Goal: Book appointment/travel/reservation

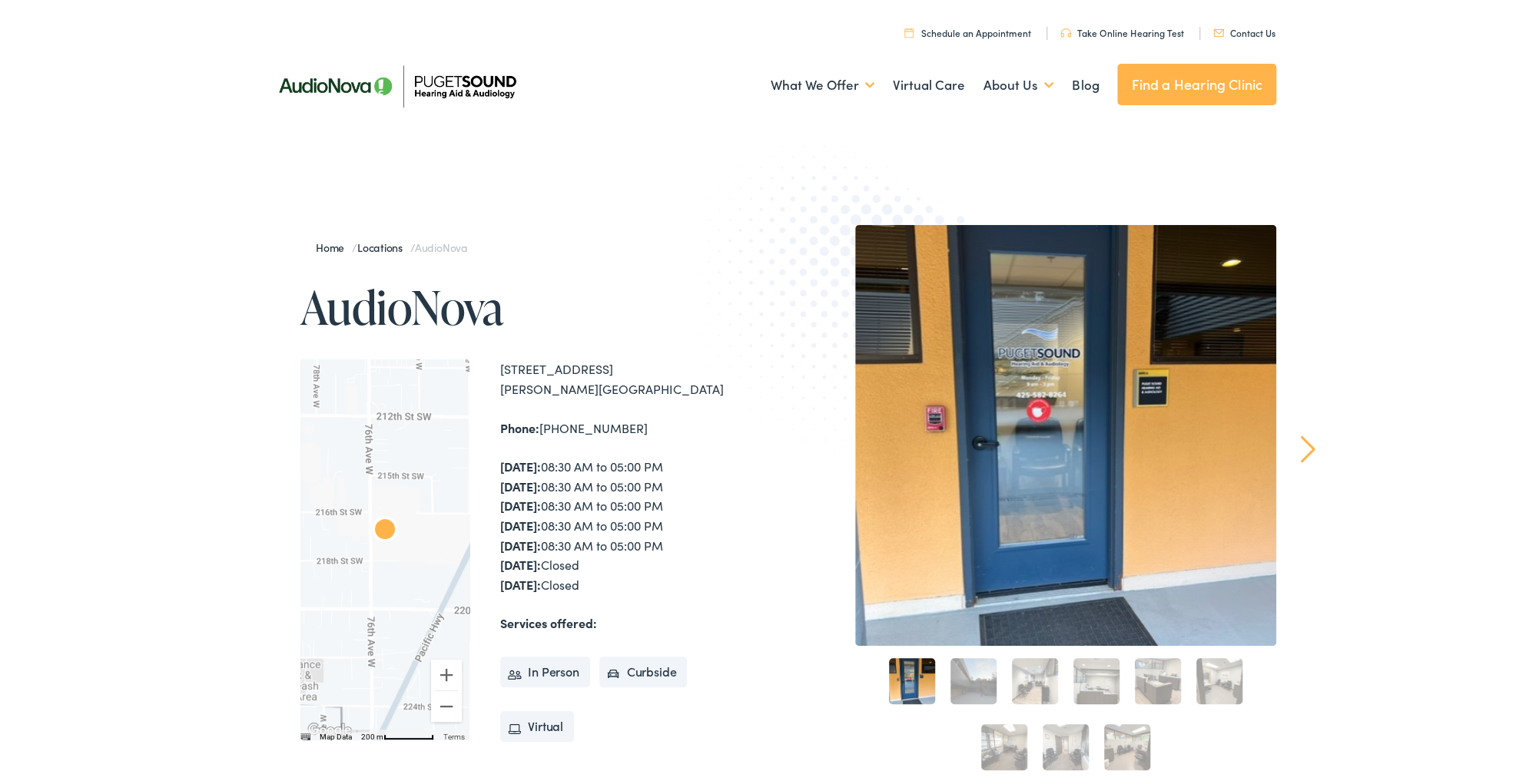
click at [976, 689] on link "2" at bounding box center [973, 679] width 46 height 46
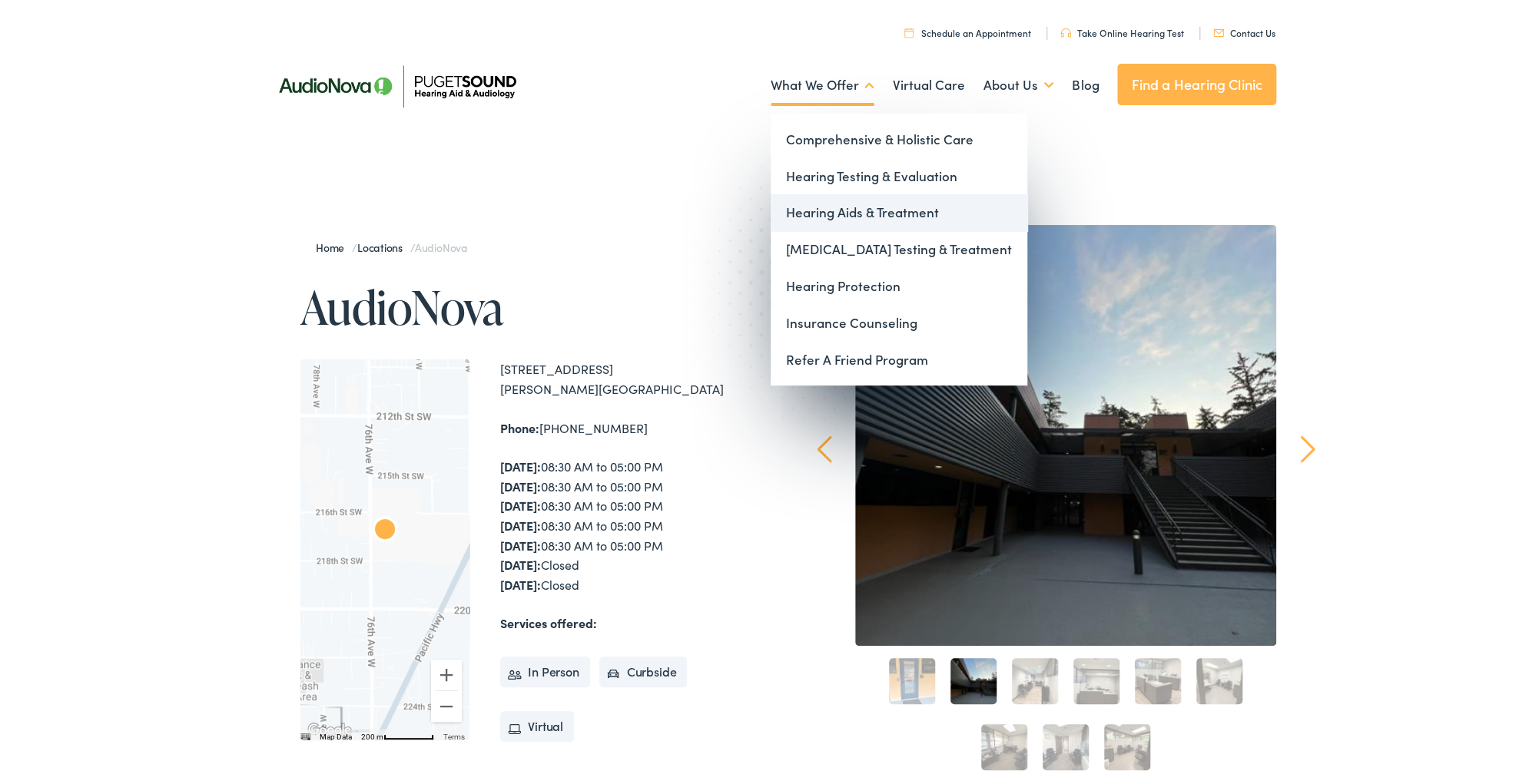
click at [844, 210] on link "Hearing Aids & Treatment" at bounding box center [898, 211] width 257 height 37
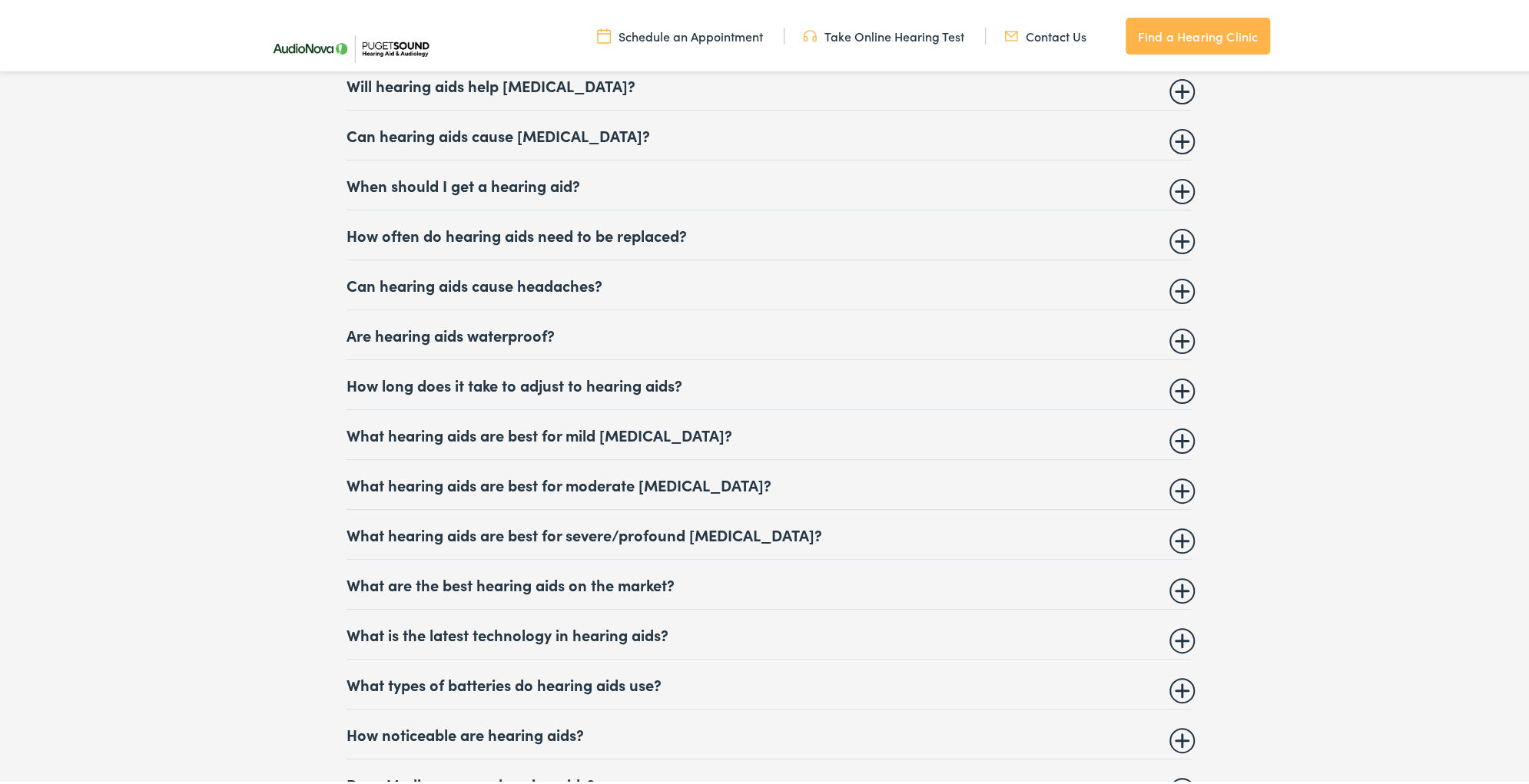
scroll to position [6390, 0]
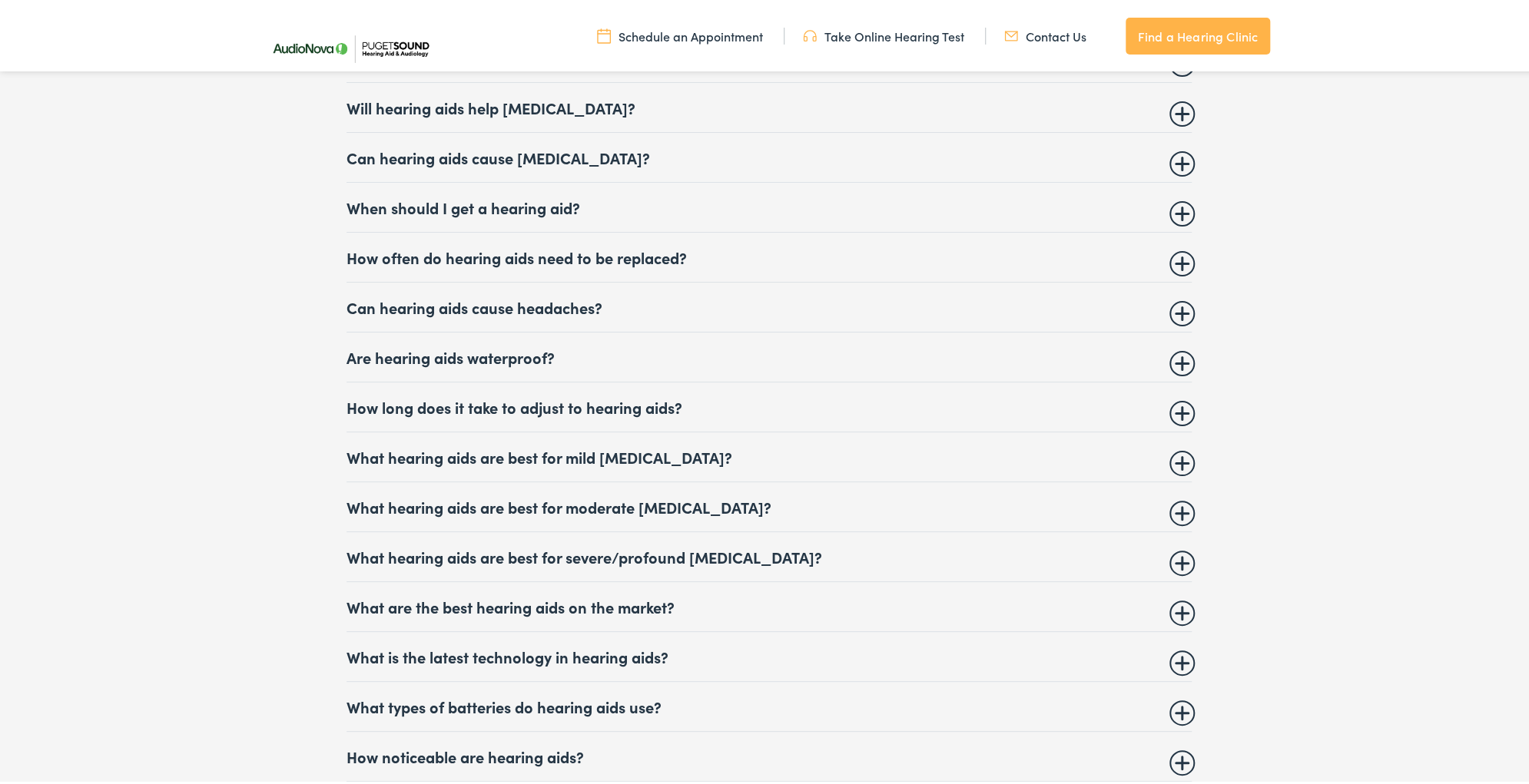
click at [1178, 253] on summary "How often do hearing aids need to be replaced?" at bounding box center [769, 255] width 845 height 19
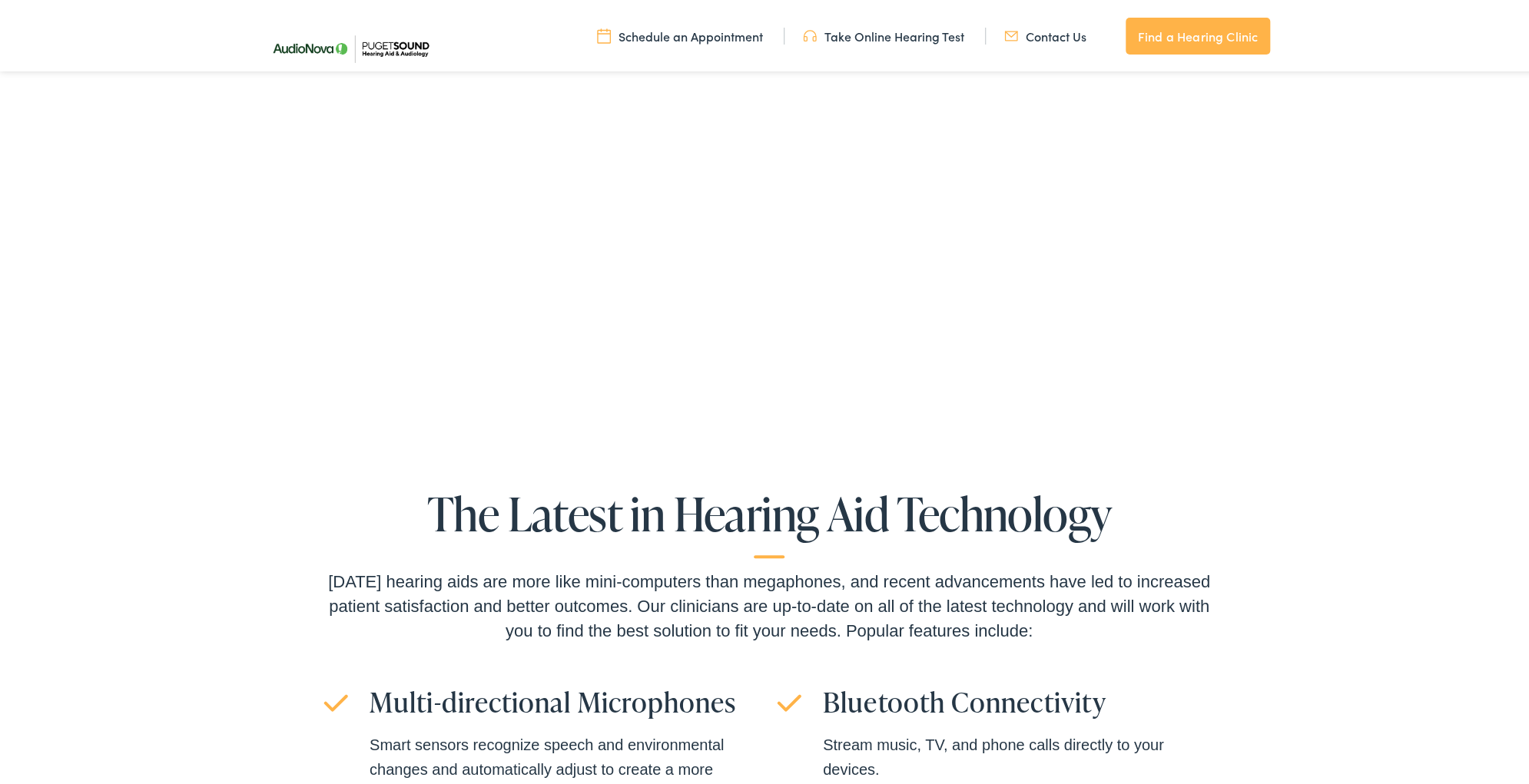
scroll to position [3195, 0]
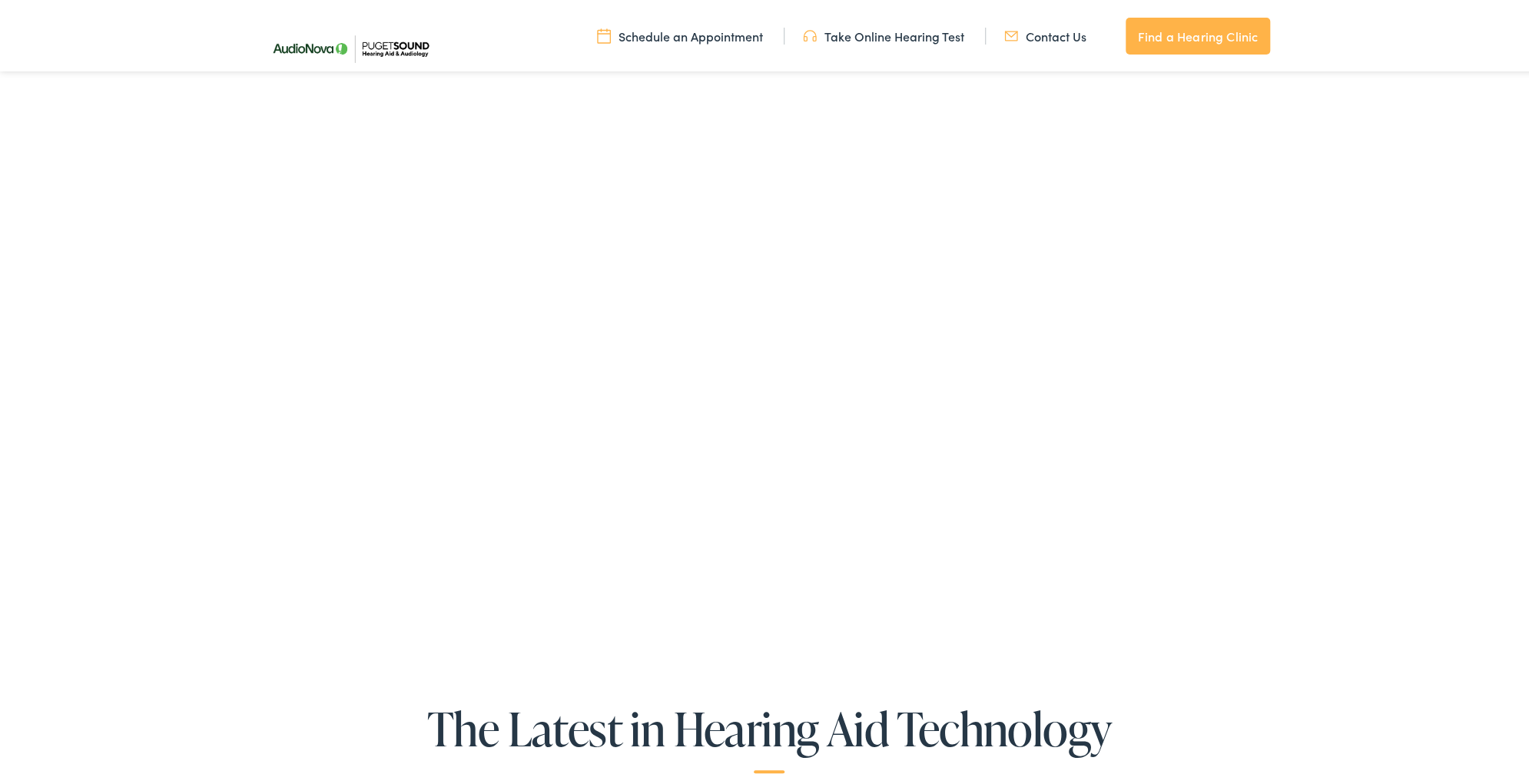
click at [1053, 34] on link "Contact Us" at bounding box center [1045, 34] width 82 height 17
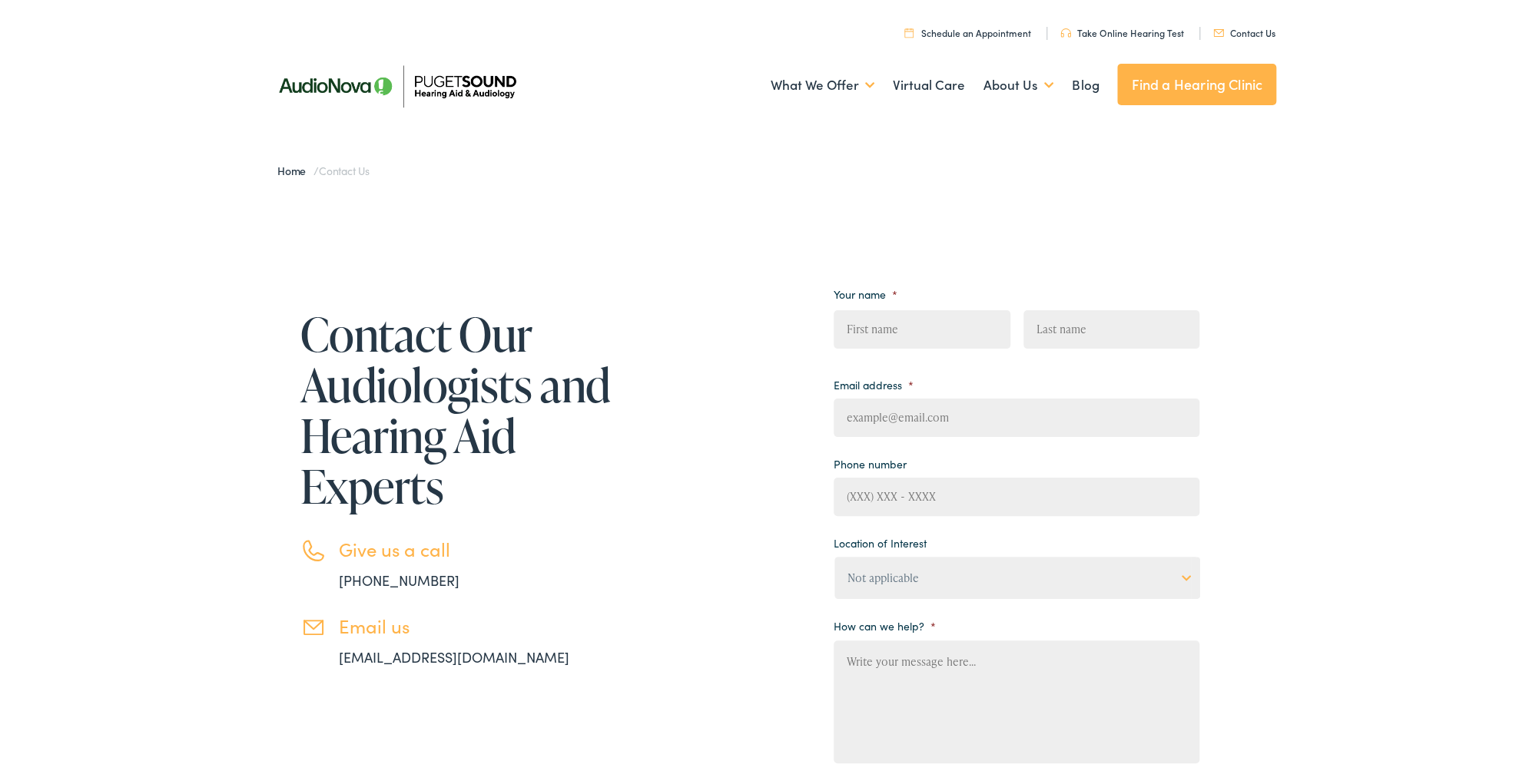
click at [878, 329] on input "First" at bounding box center [922, 327] width 176 height 39
type input "Guy"
type input "Grenfell"
type input "guyweiser@comcast.net"
type input "(206) 396-3820"
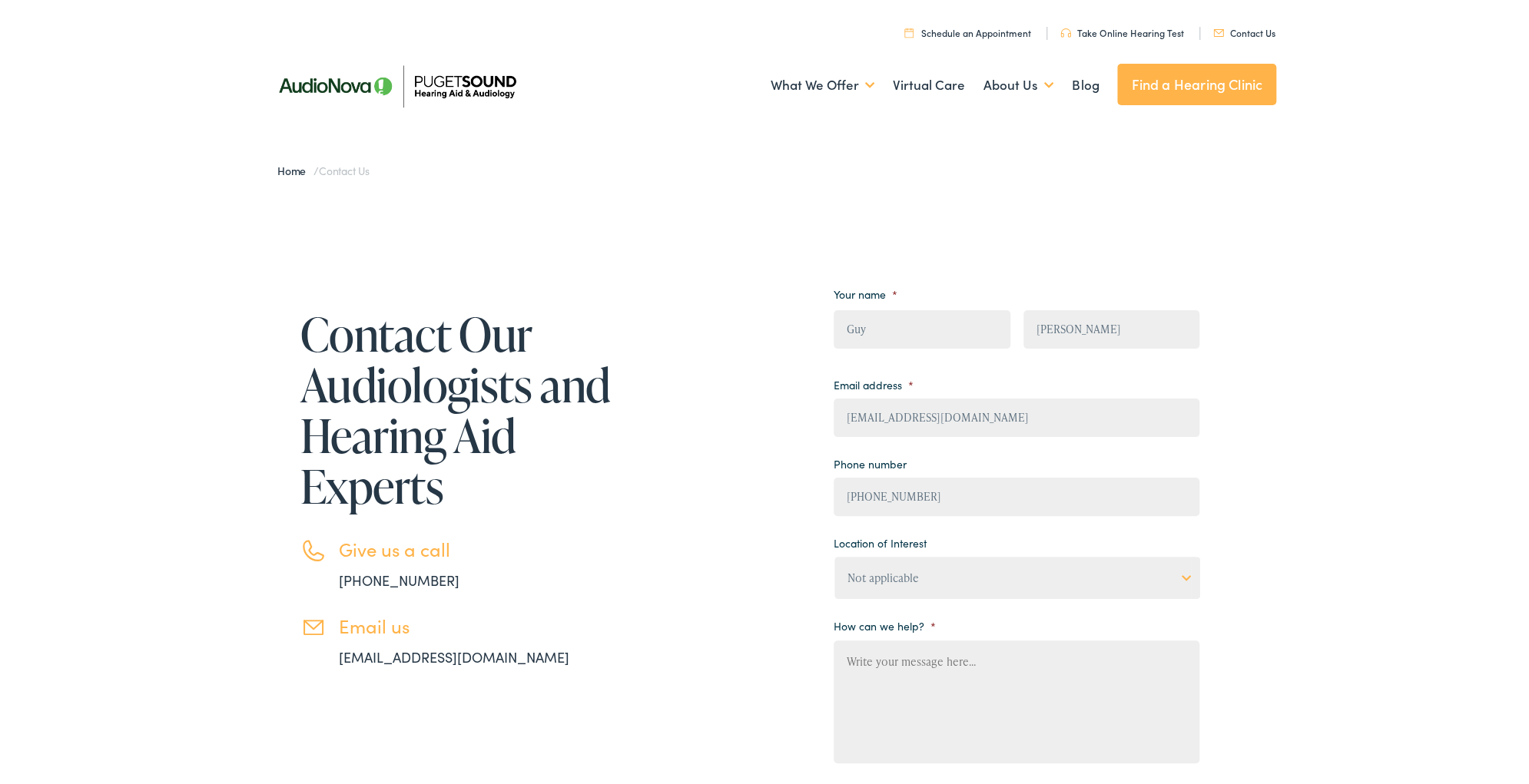
scroll to position [123, 0]
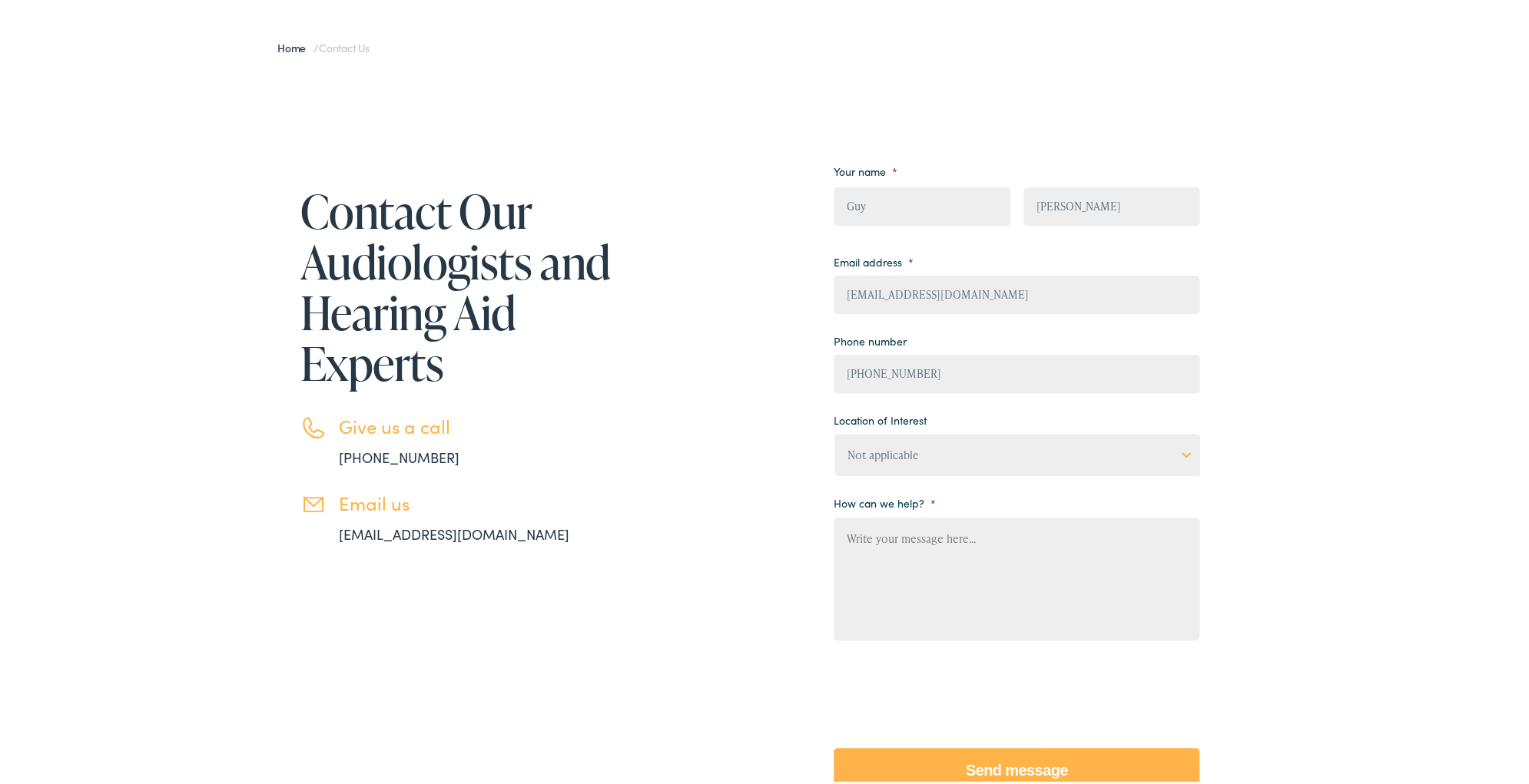
click at [1182, 454] on select "Not applicable Audiology & Hearing Clinic, Paris Blount Hearing & Speech, Maryv…" at bounding box center [1017, 453] width 365 height 42
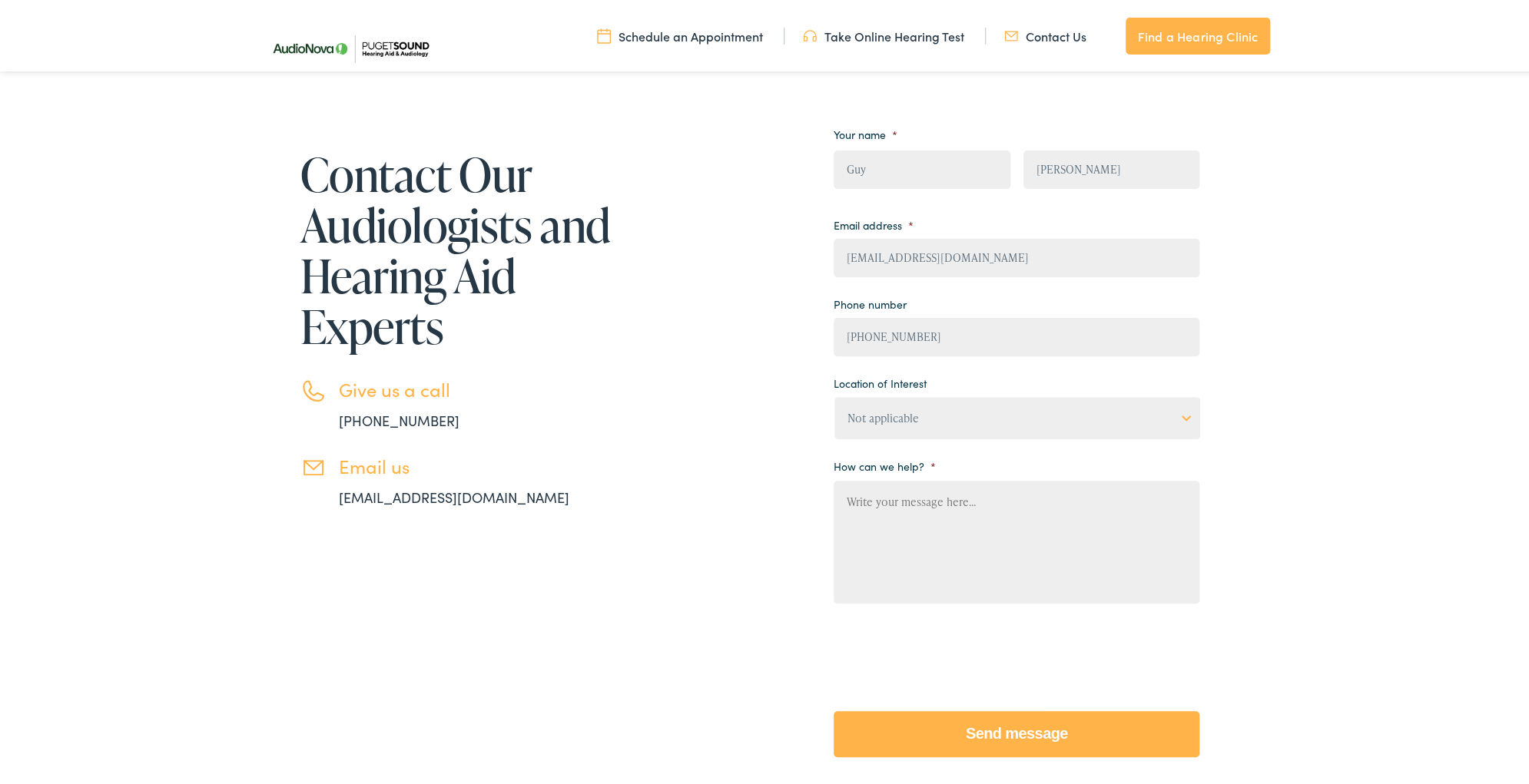
scroll to position [246, 0]
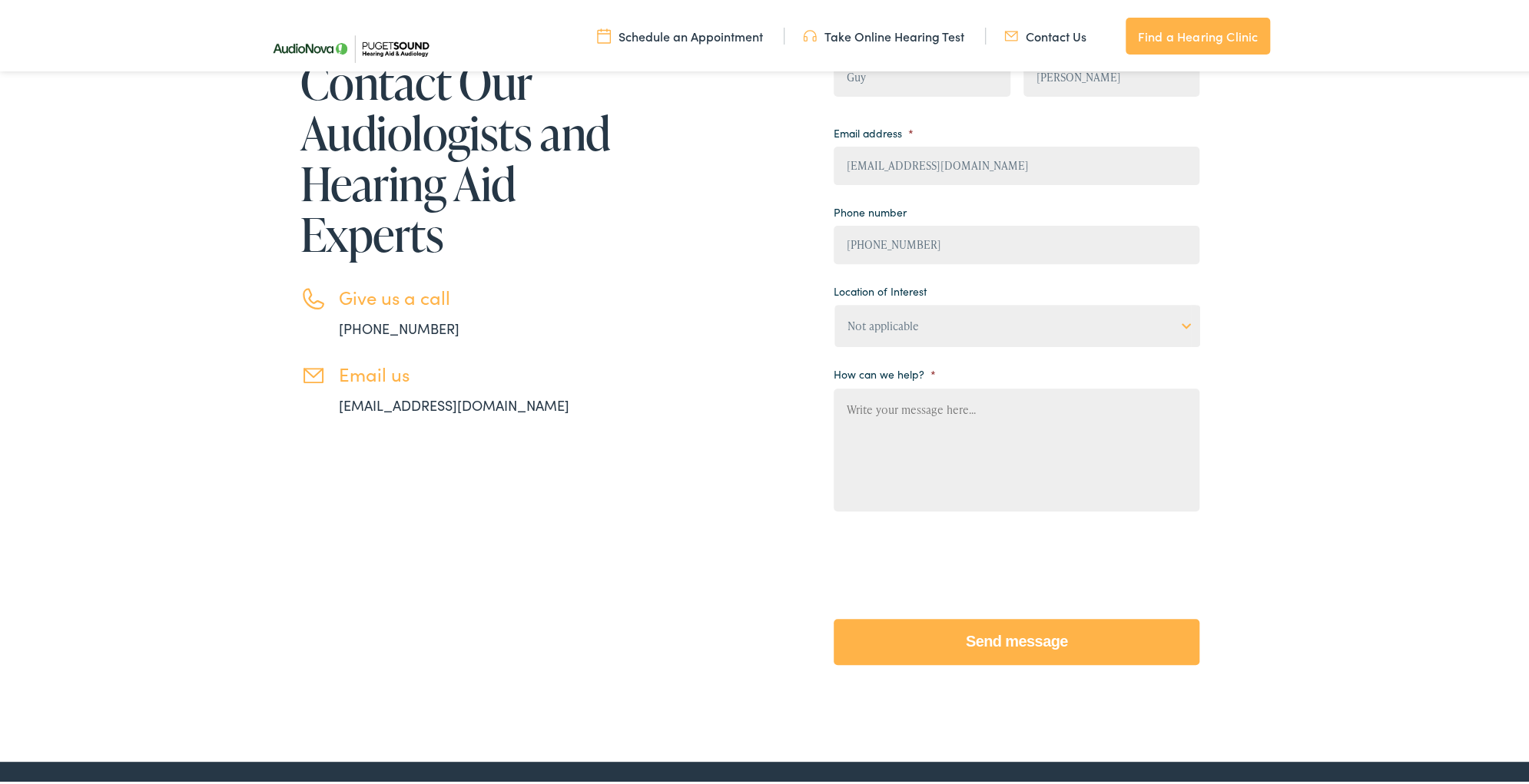
click at [1180, 327] on select "Not applicable Audiology & Hearing Clinic, Paris Blount Hearing & Speech, Maryv…" at bounding box center [1017, 323] width 365 height 42
click at [1333, 396] on div "Contact Our Audiologists and Hearing Aid Experts Give us a call 888-480-2052 Em…" at bounding box center [769, 349] width 1538 height 820
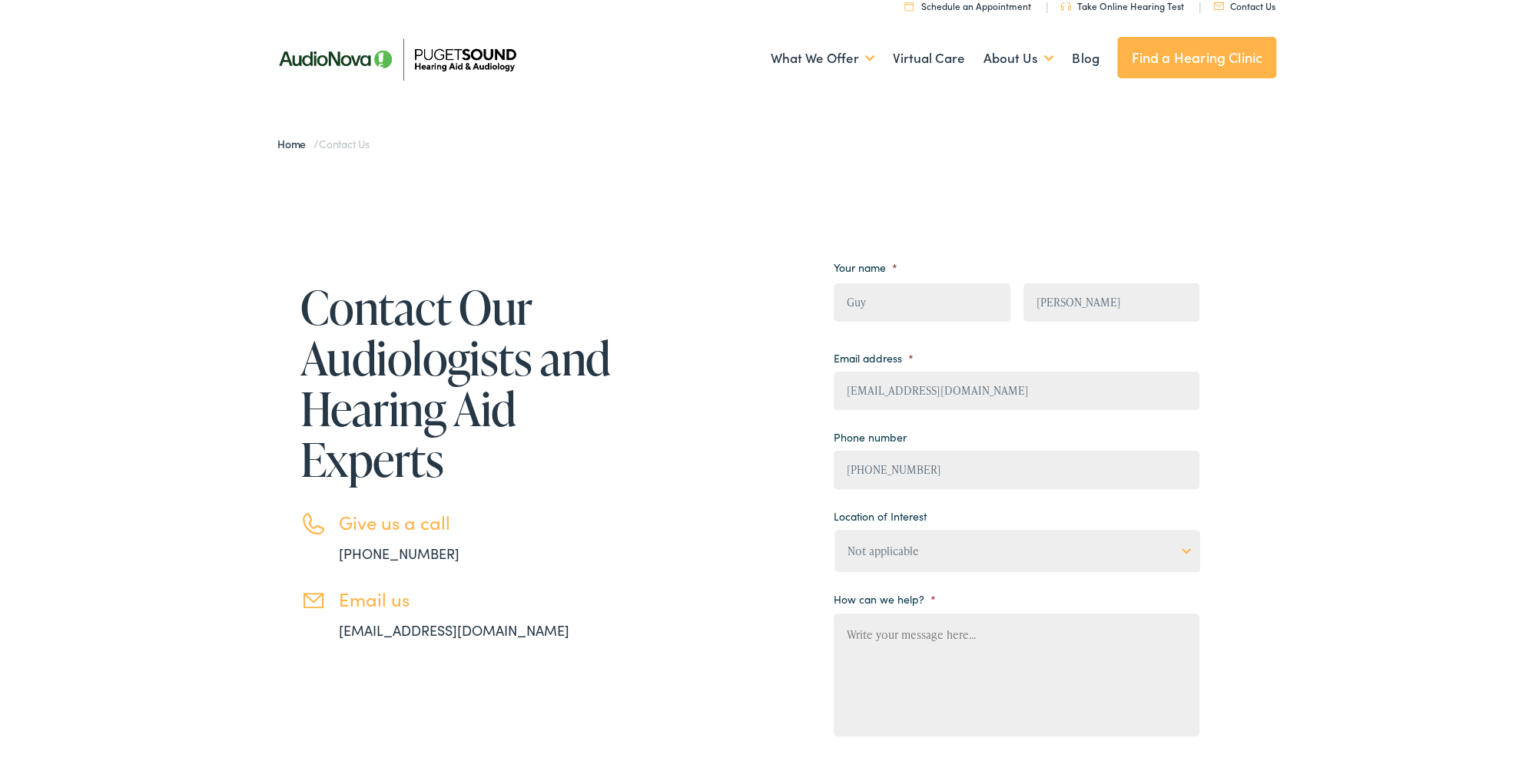
scroll to position [0, 0]
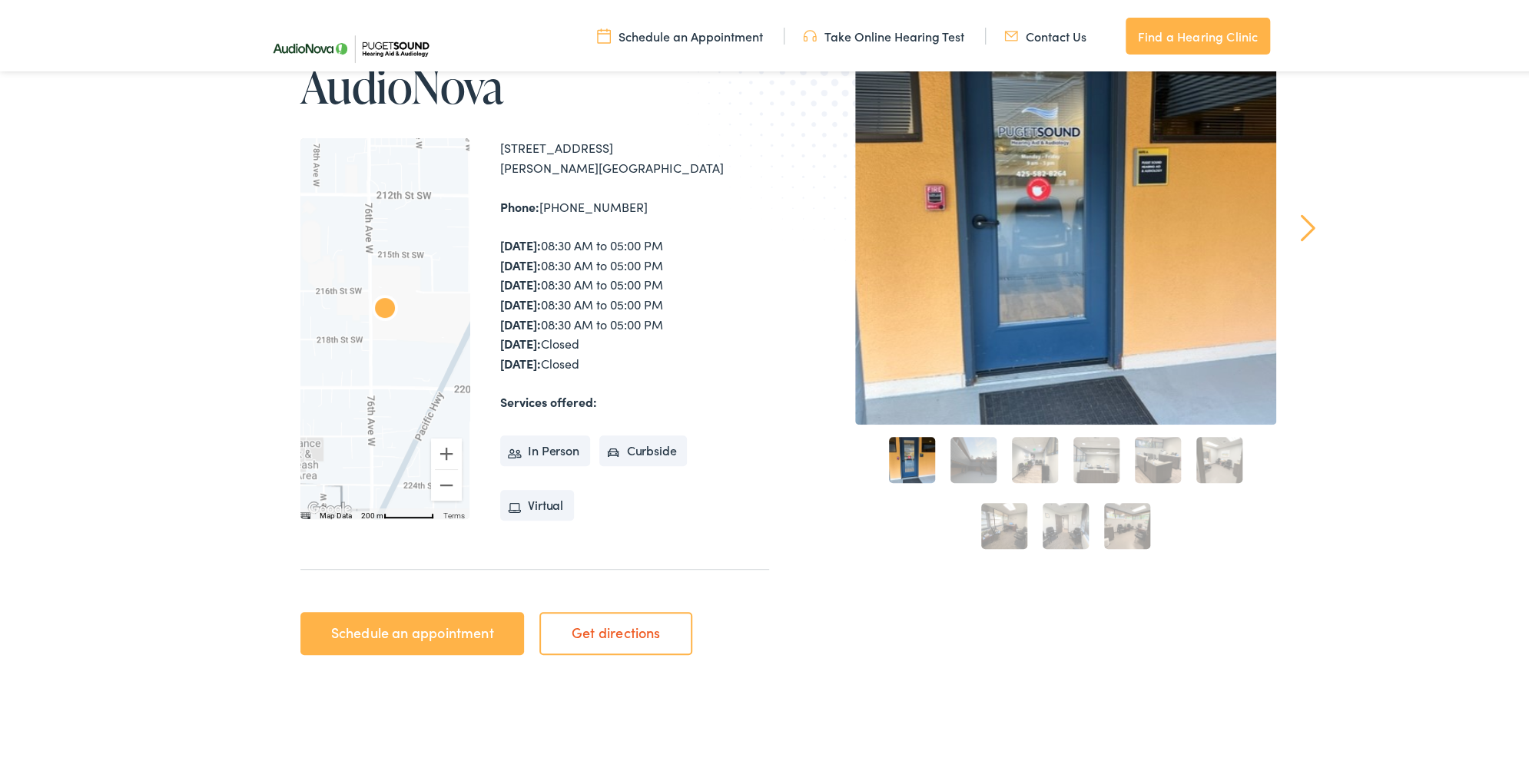
scroll to position [246, 0]
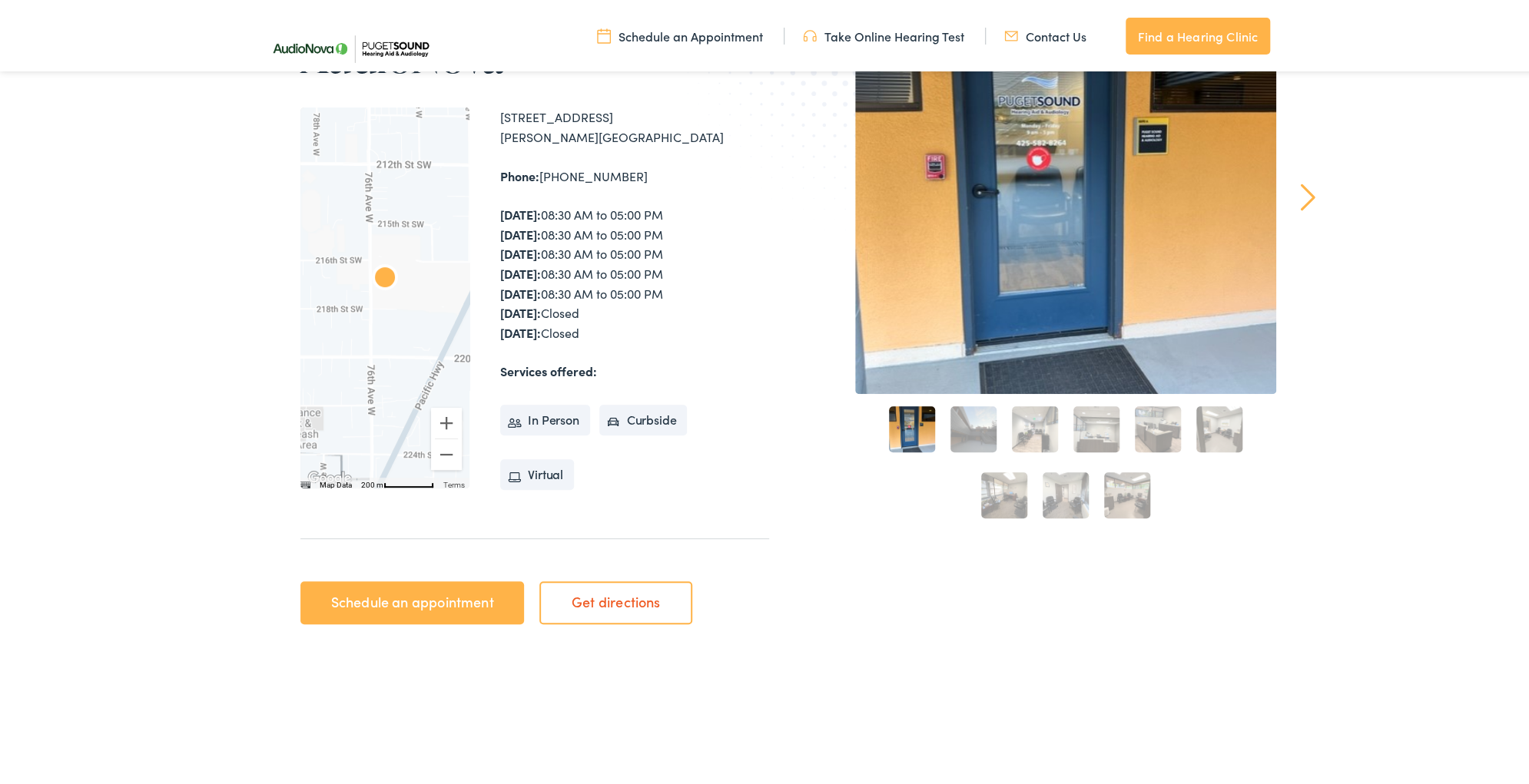
click at [381, 601] on link "Schedule an appointment" at bounding box center [412, 600] width 223 height 43
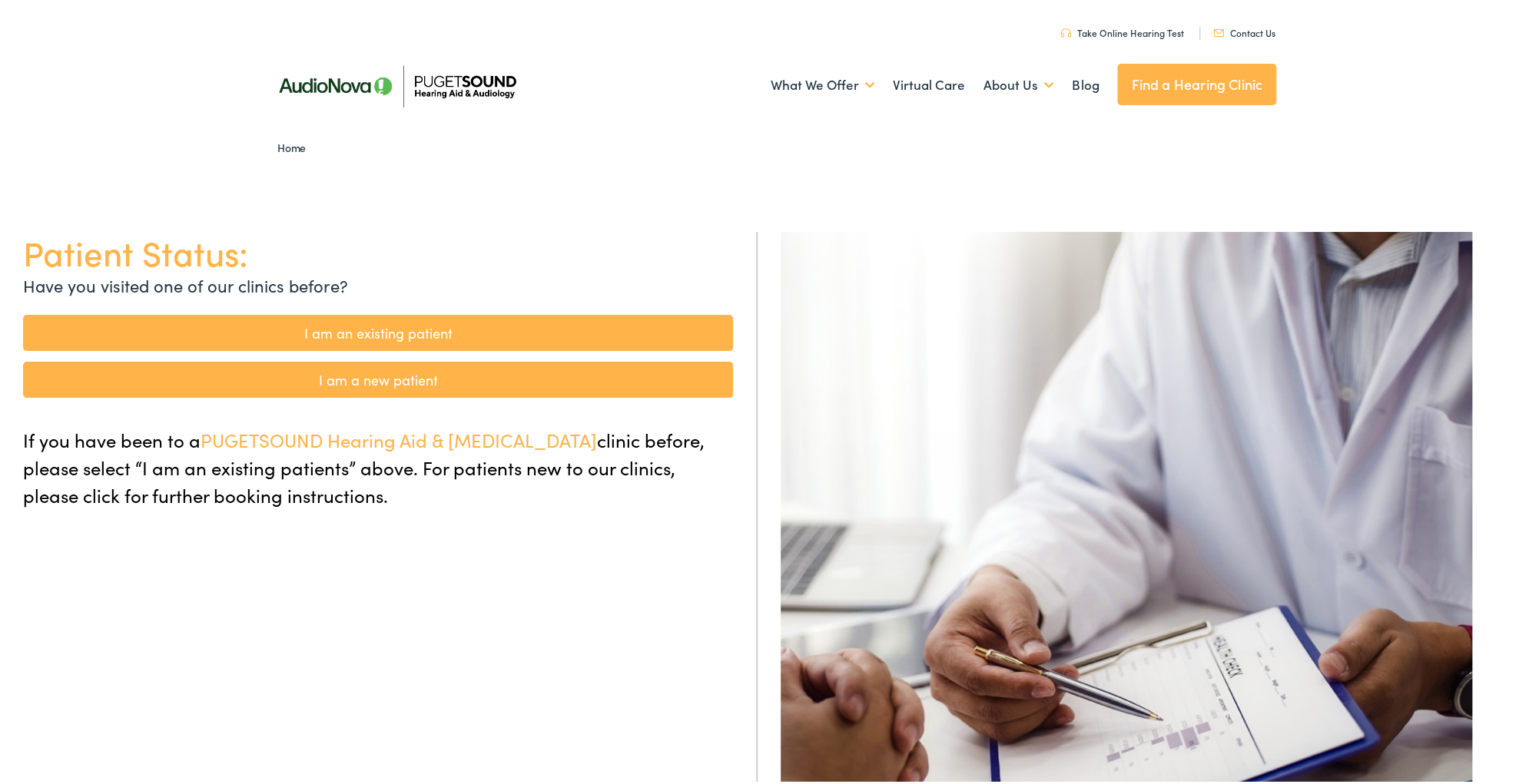
click at [362, 324] on link "I am an existing patient" at bounding box center [378, 330] width 710 height 36
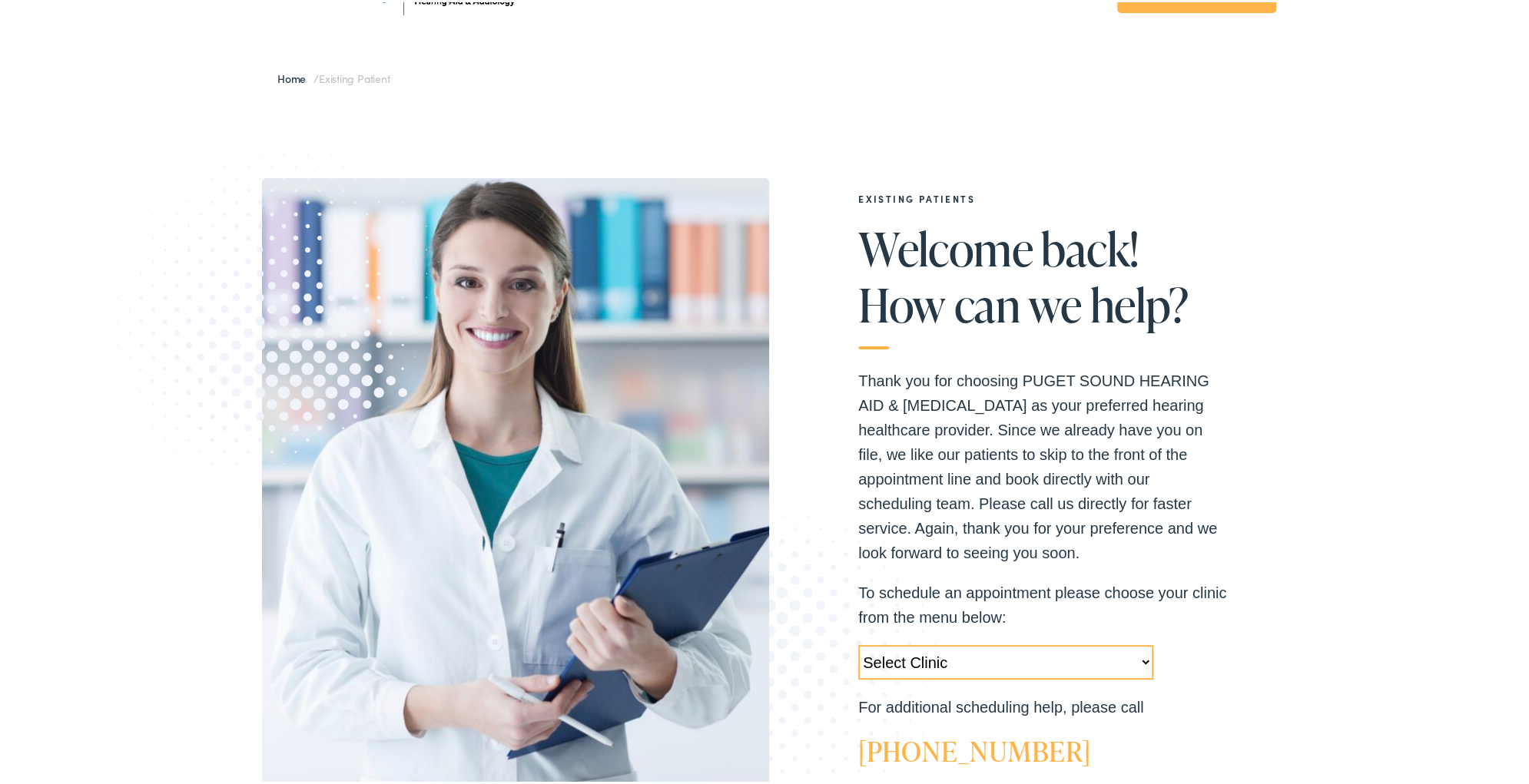
scroll to position [123, 0]
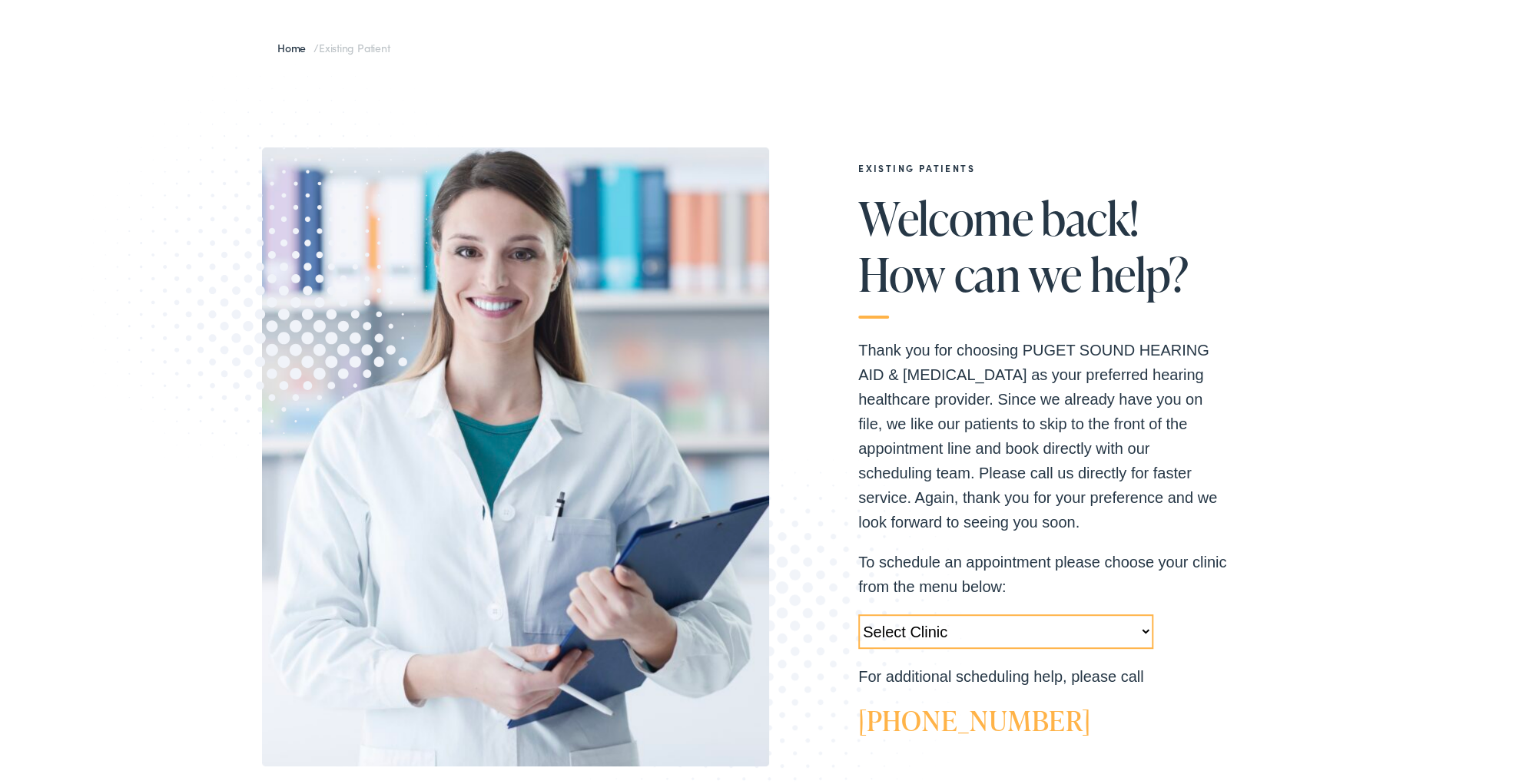
click at [1140, 629] on select "Select Clinic [GEOGRAPHIC_DATA]-[GEOGRAPHIC_DATA]-AudioNova [STREET_ADDRESS]-Au…" at bounding box center [1005, 629] width 295 height 35
select select "[URL][DOMAIN_NAME][PERSON_NAME]"
click at [858, 612] on select "Select Clinic [GEOGRAPHIC_DATA]-[GEOGRAPHIC_DATA]-AudioNova [STREET_ADDRESS]-Au…" at bounding box center [1005, 629] width 295 height 35
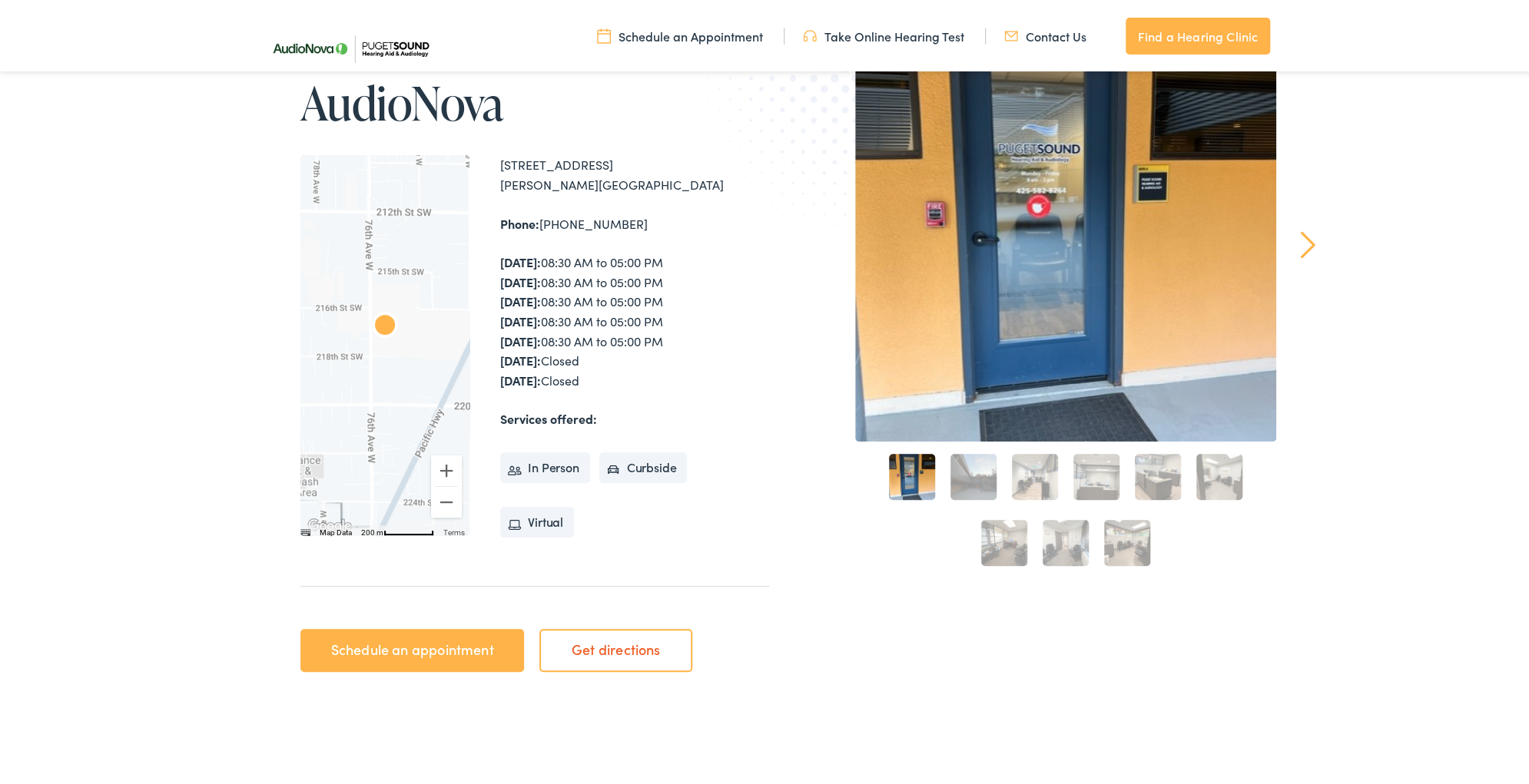
scroll to position [246, 0]
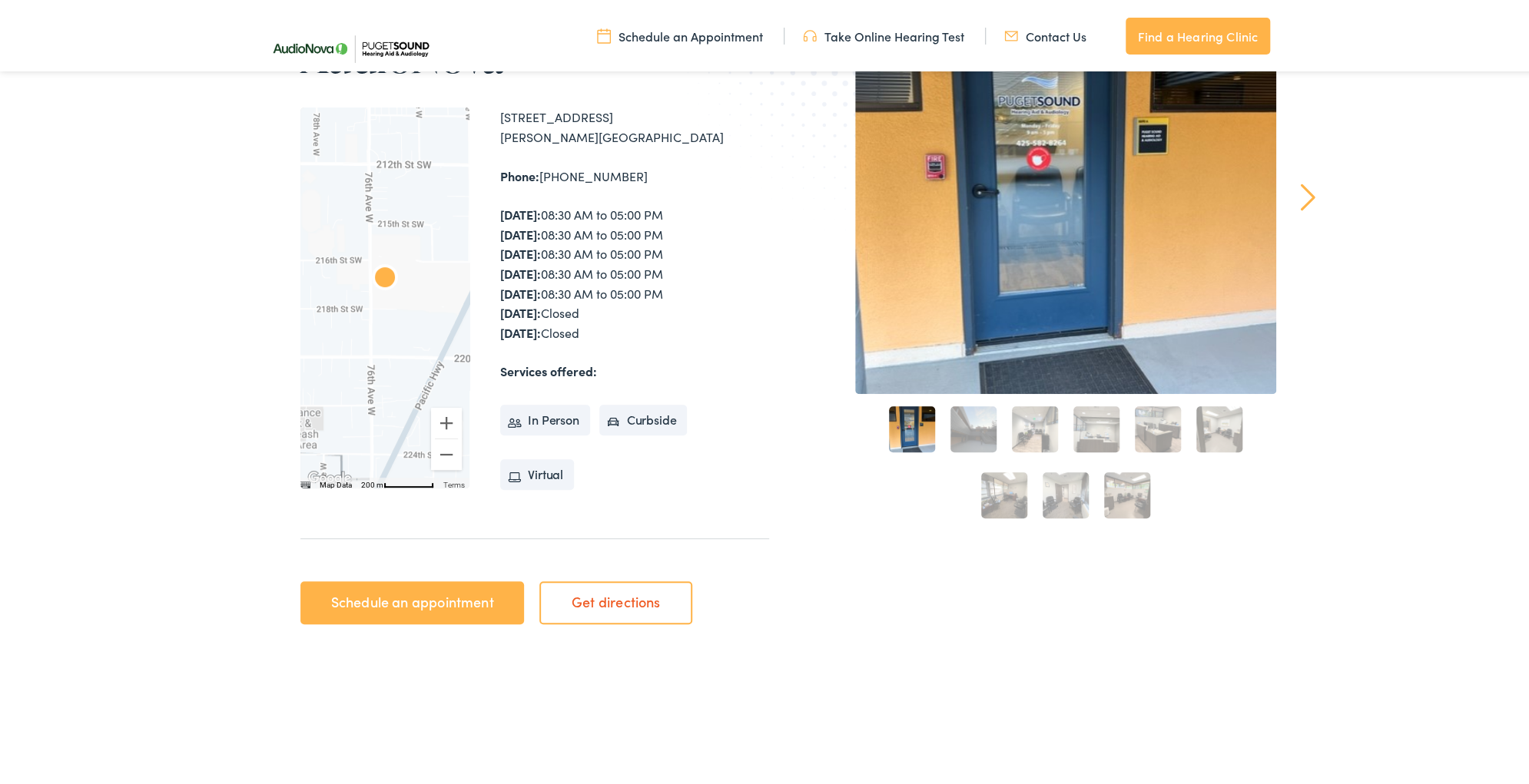
click at [386, 601] on link "Schedule an appointment" at bounding box center [412, 600] width 223 height 43
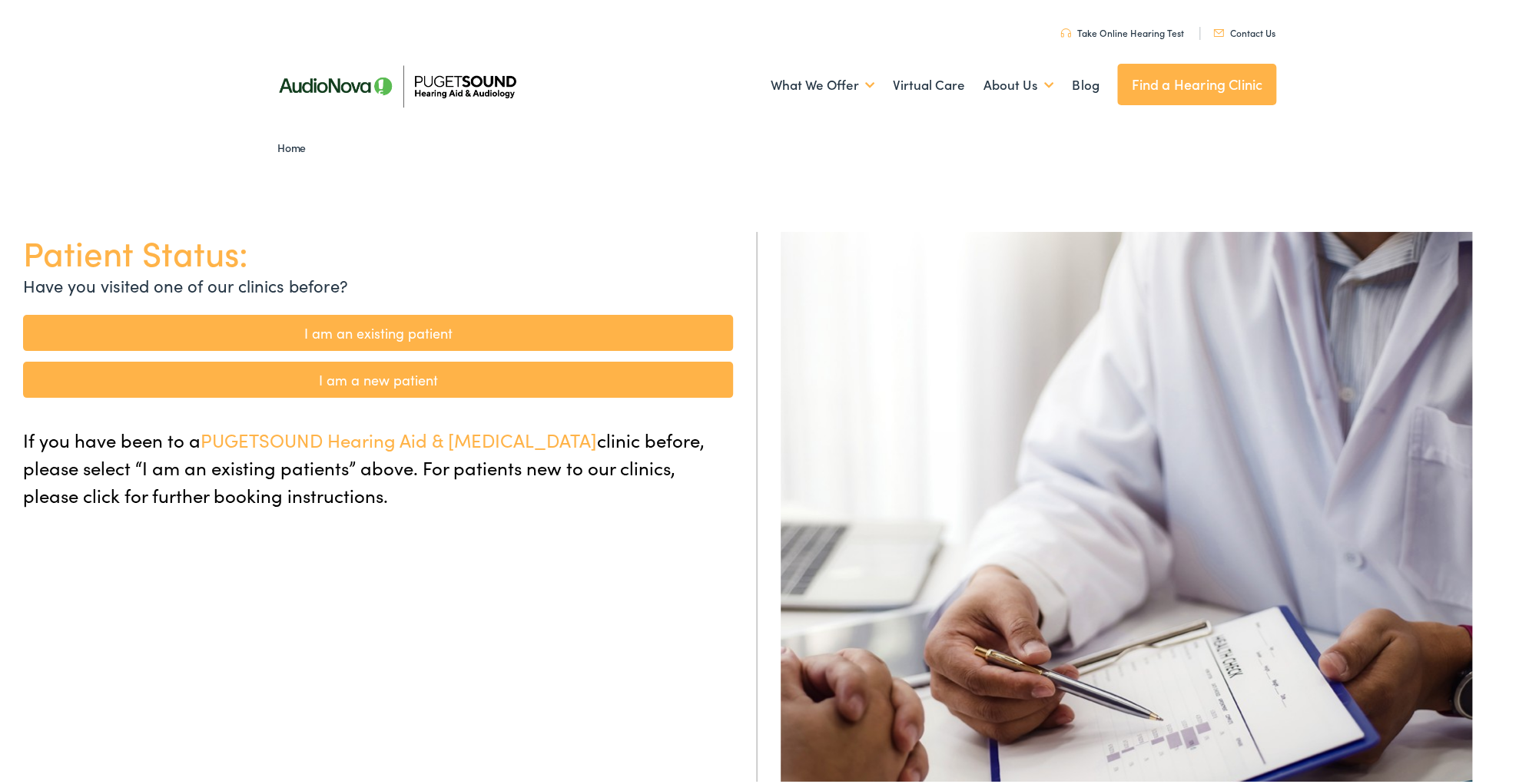
click at [350, 323] on link "I am an existing patient" at bounding box center [378, 330] width 710 height 36
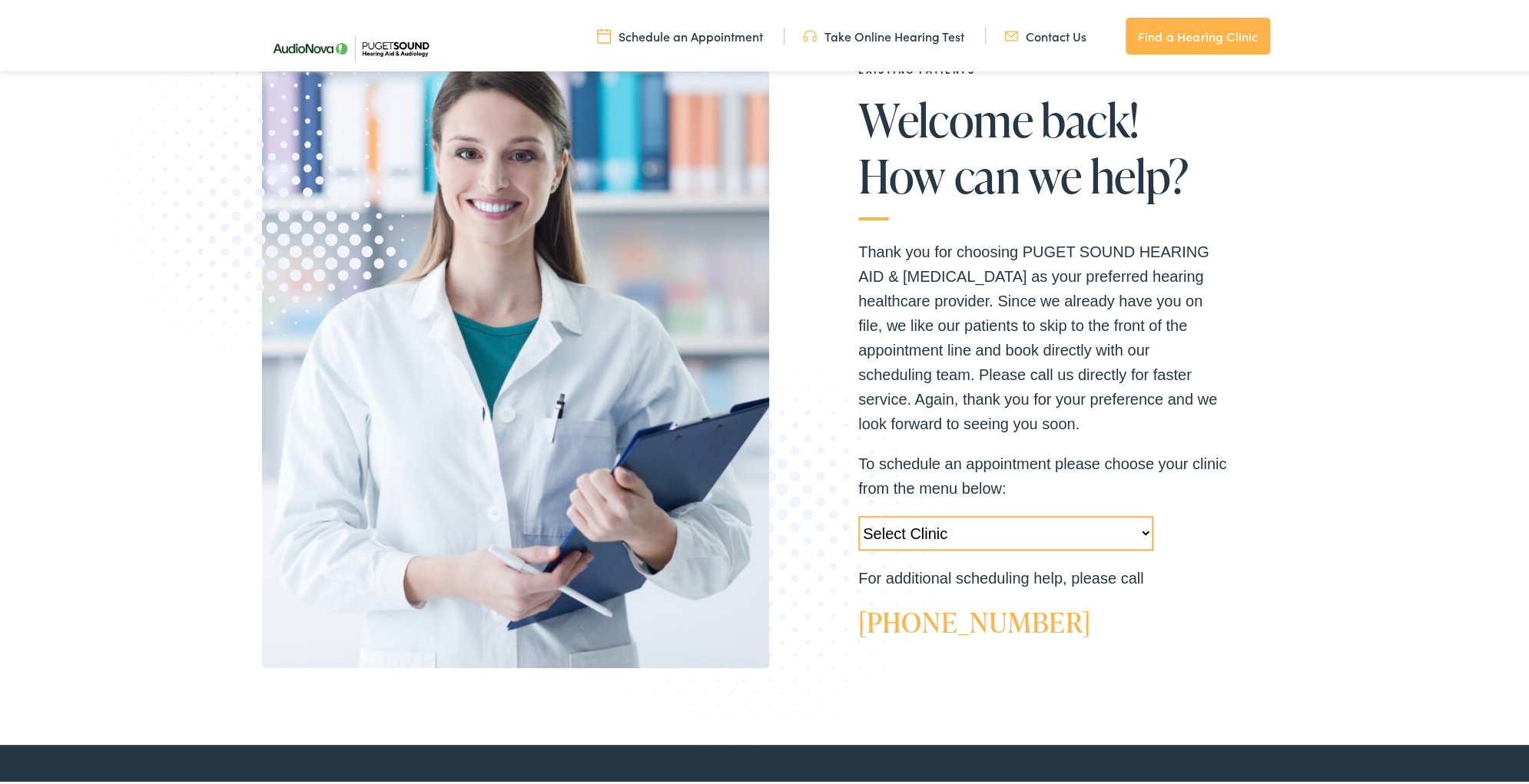
scroll to position [246, 0]
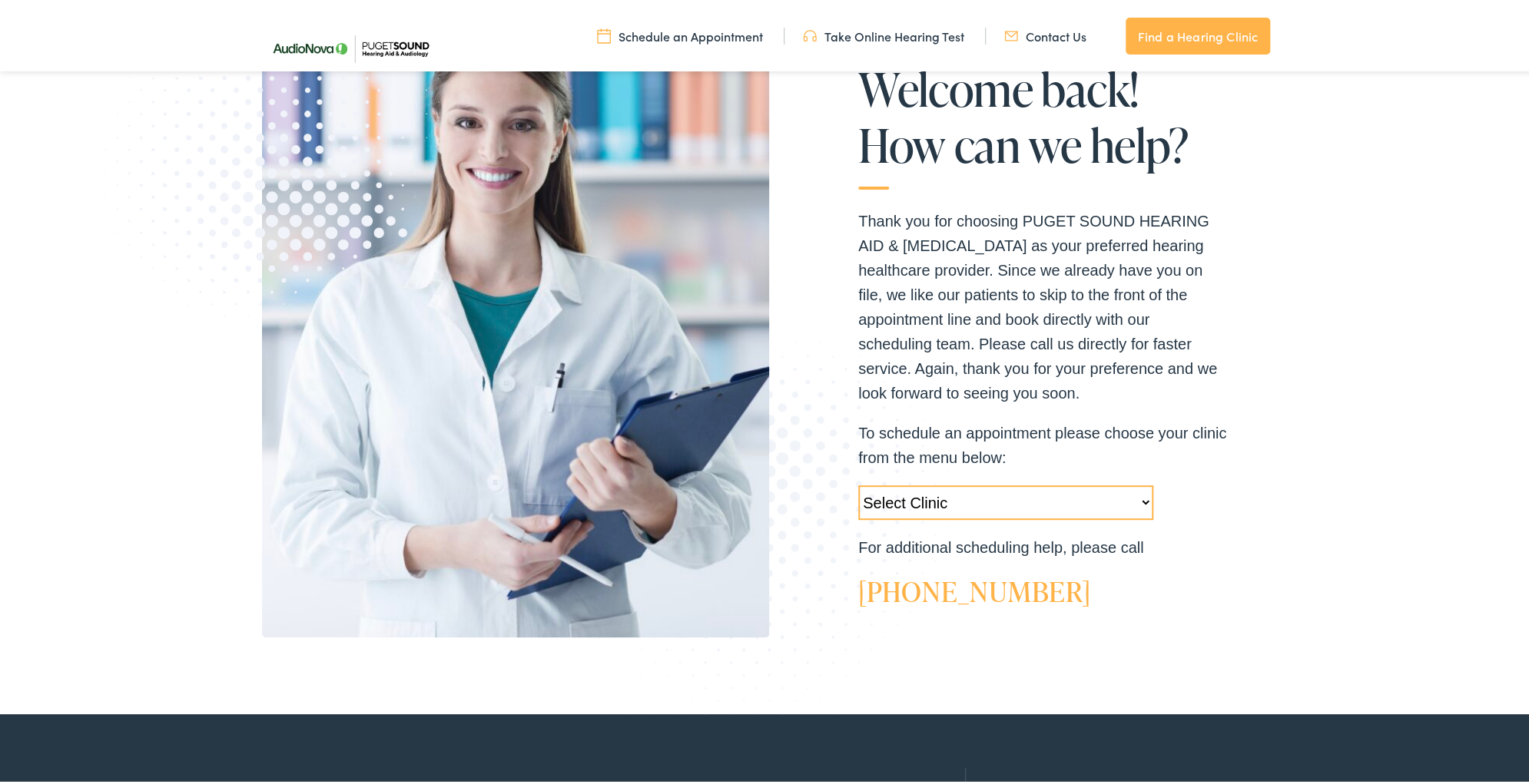
click at [1140, 502] on select "Select Clinic Tukwila-WA-AudioNova 14900 Interurban Ave S #185 Tacoma-WA-AudioN…" at bounding box center [1005, 500] width 295 height 35
select select "https://pshearing.alpacaaudiology.com/locations/edmonds-wa/"
click at [858, 483] on select "Select Clinic Tukwila-WA-AudioNova 14900 Interurban Ave S #185 Tacoma-WA-AudioN…" at bounding box center [1005, 500] width 295 height 35
